Goal: Task Accomplishment & Management: Manage account settings

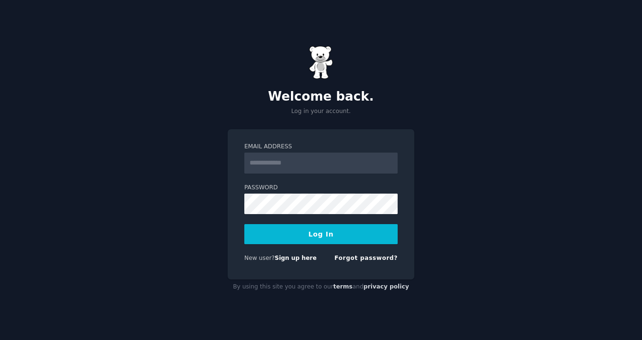
click at [313, 165] on input "Email Address" at bounding box center [320, 162] width 153 height 21
type input "**********"
click at [297, 235] on button "Log In" at bounding box center [320, 234] width 153 height 20
